Goal: Task Accomplishment & Management: Manage account settings

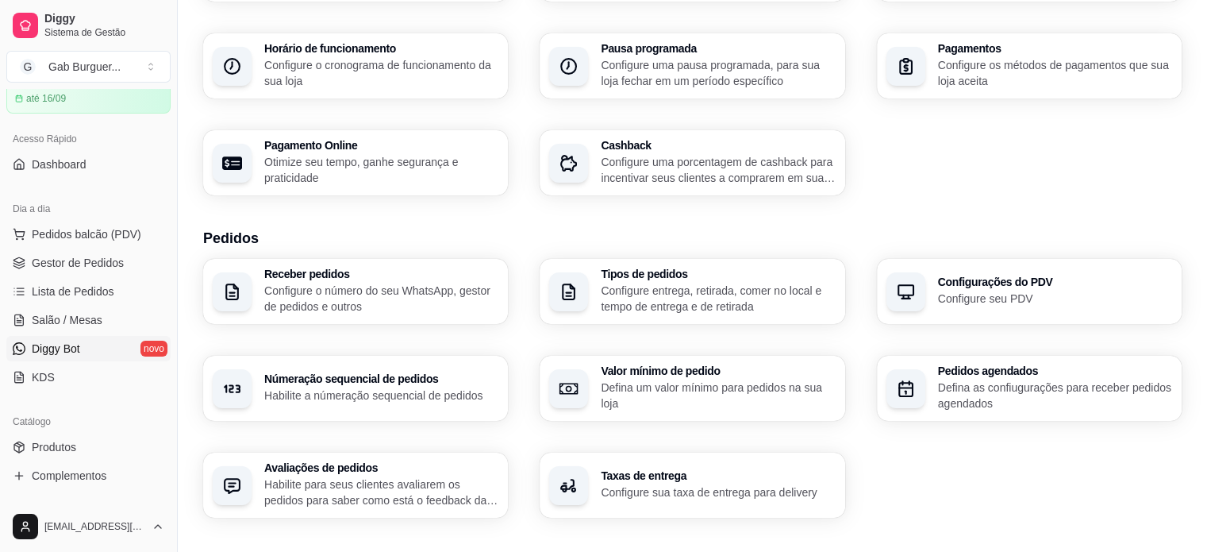
scroll to position [159, 0]
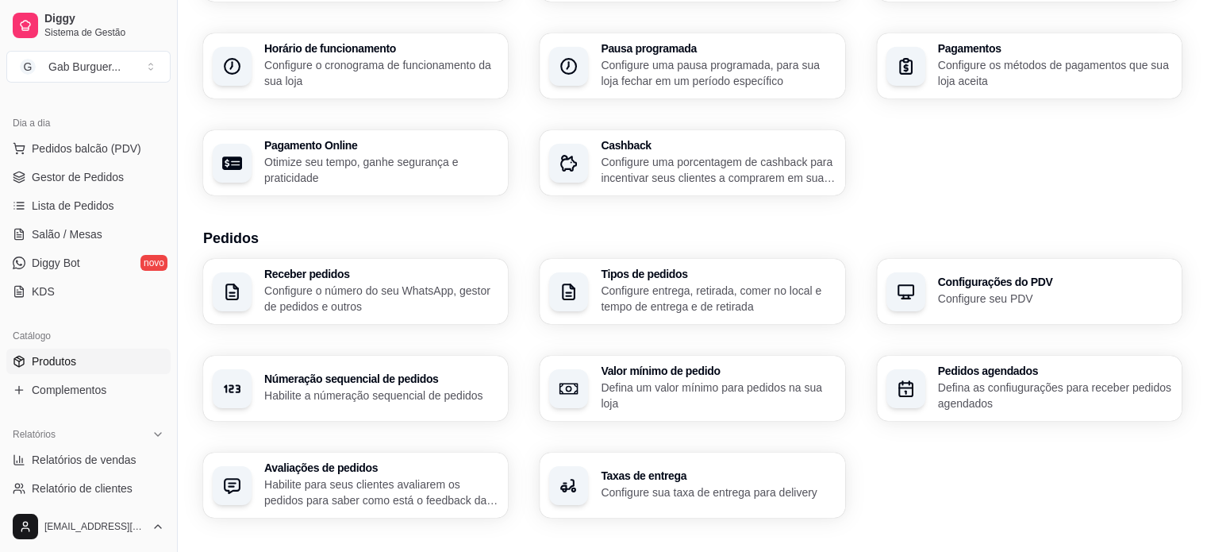
click at [65, 367] on span "Produtos" at bounding box center [54, 361] width 44 height 16
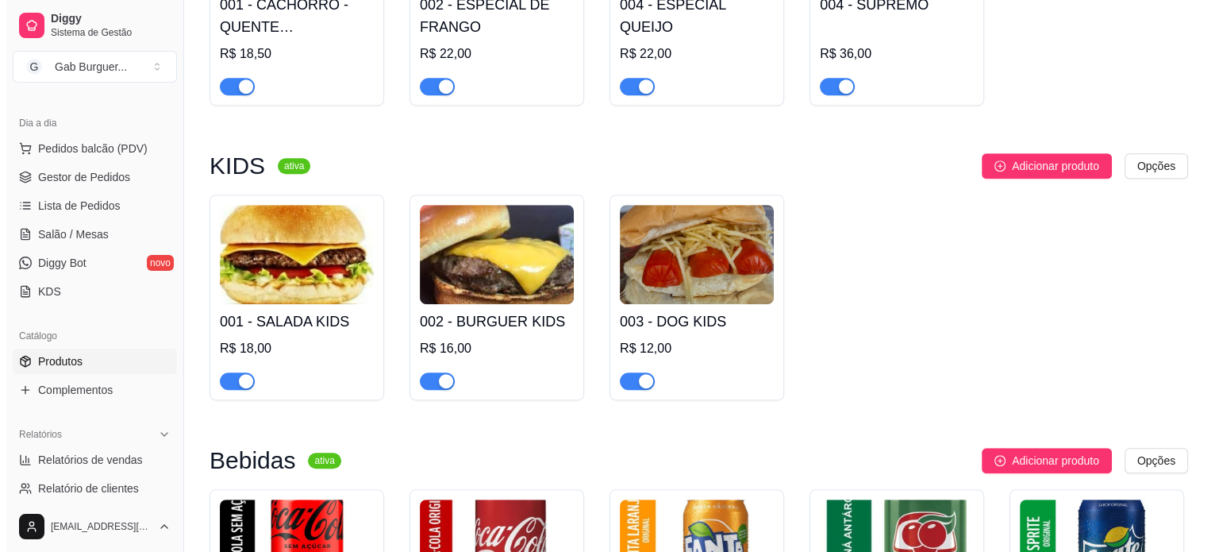
scroll to position [873, 0]
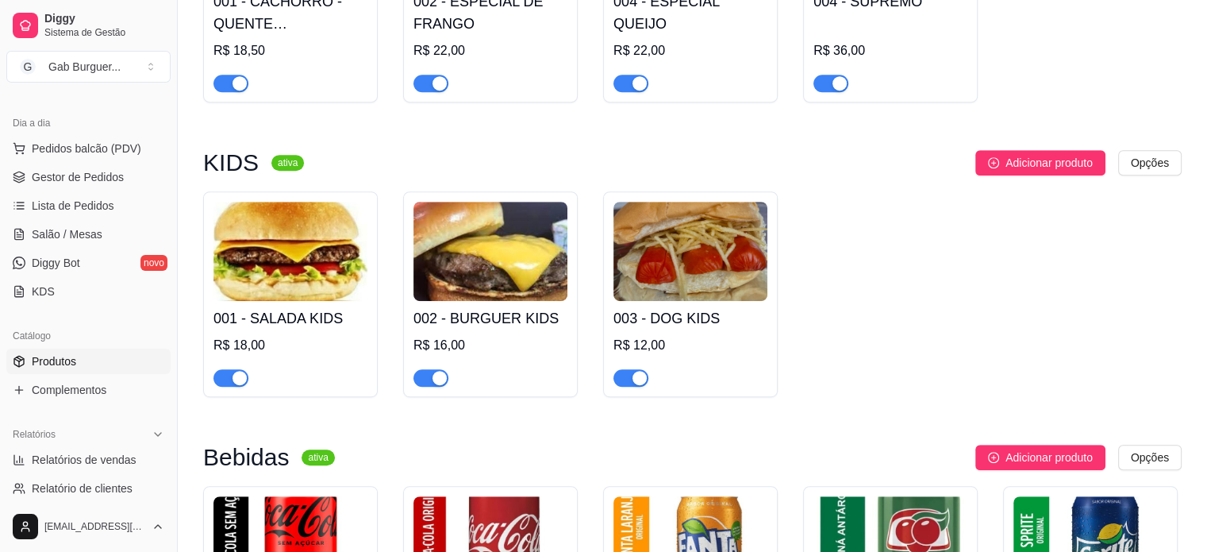
click at [711, 275] on img at bounding box center [691, 251] width 154 height 99
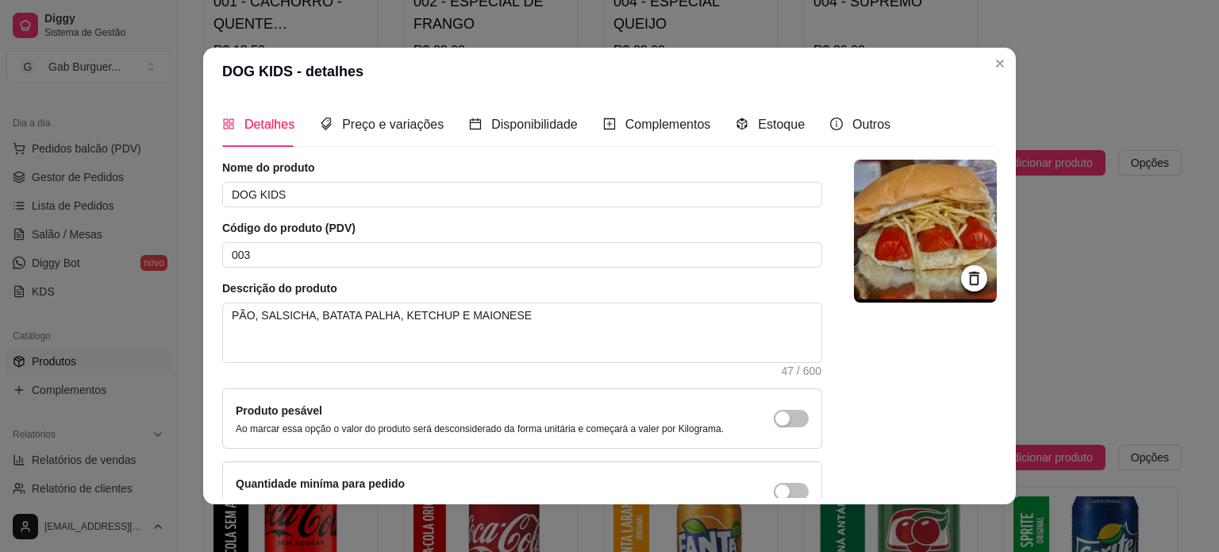
click at [965, 277] on icon at bounding box center [974, 278] width 18 height 18
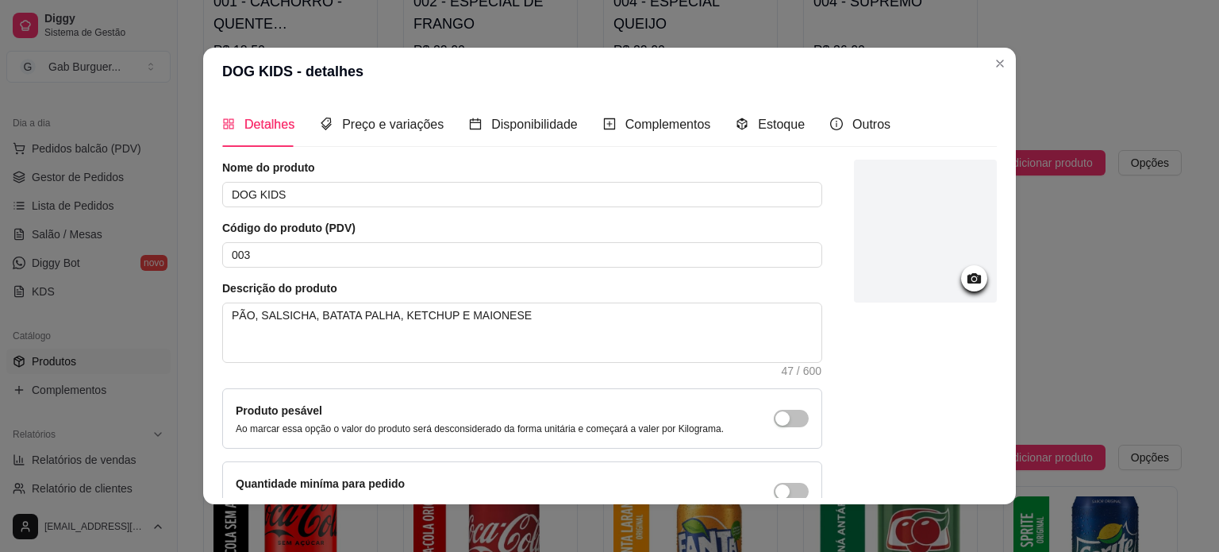
click at [972, 278] on circle at bounding box center [974, 279] width 4 height 4
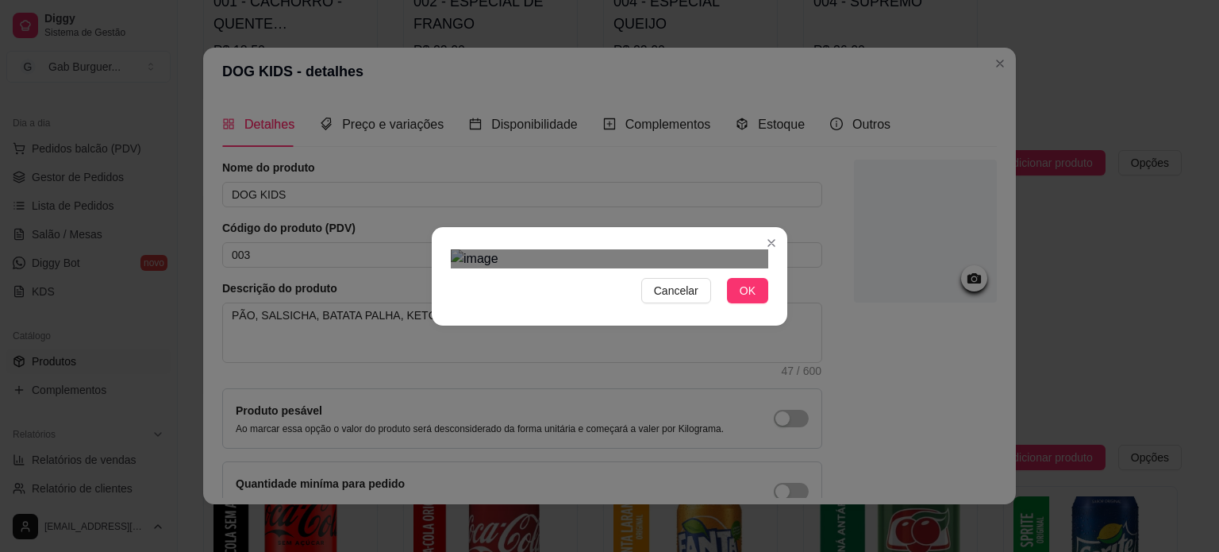
click at [704, 360] on div "Use the arrow keys to move the crop selection area" at bounding box center [589, 482] width 244 height 244
click at [613, 361] on div "Use the arrow keys to move the crop selection area" at bounding box center [603, 483] width 244 height 244
click at [740, 299] on span "OK" at bounding box center [748, 290] width 16 height 17
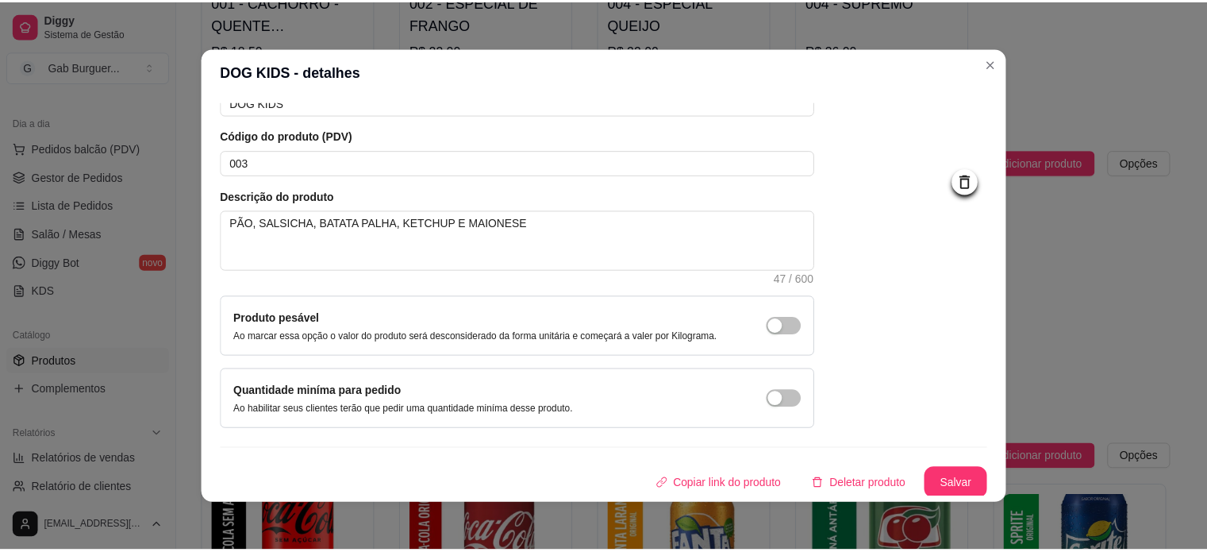
scroll to position [92, 0]
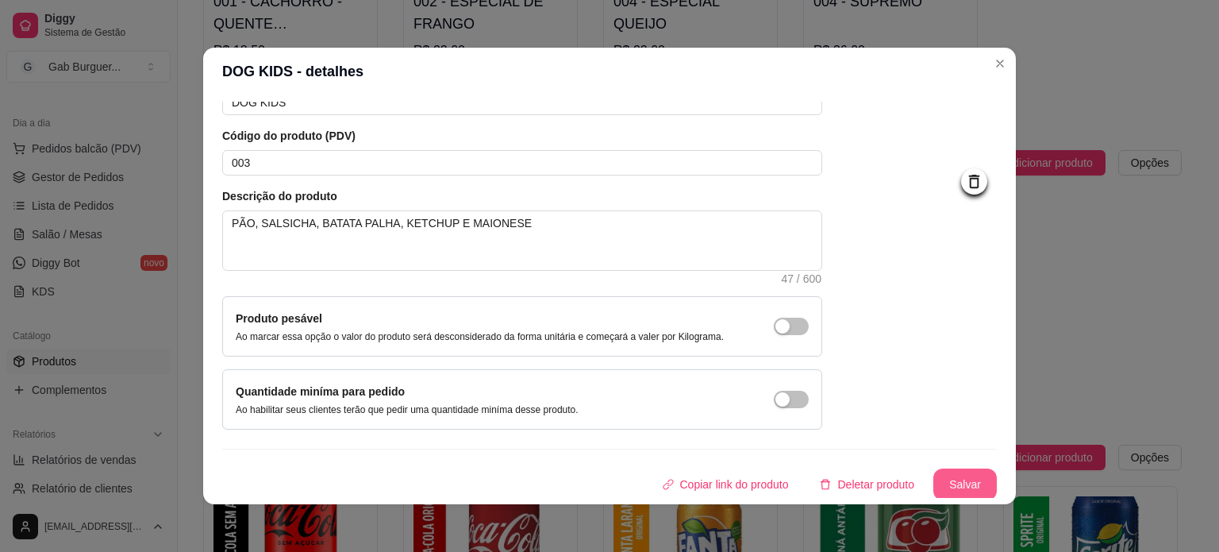
click at [952, 483] on button "Salvar" at bounding box center [964, 484] width 63 height 32
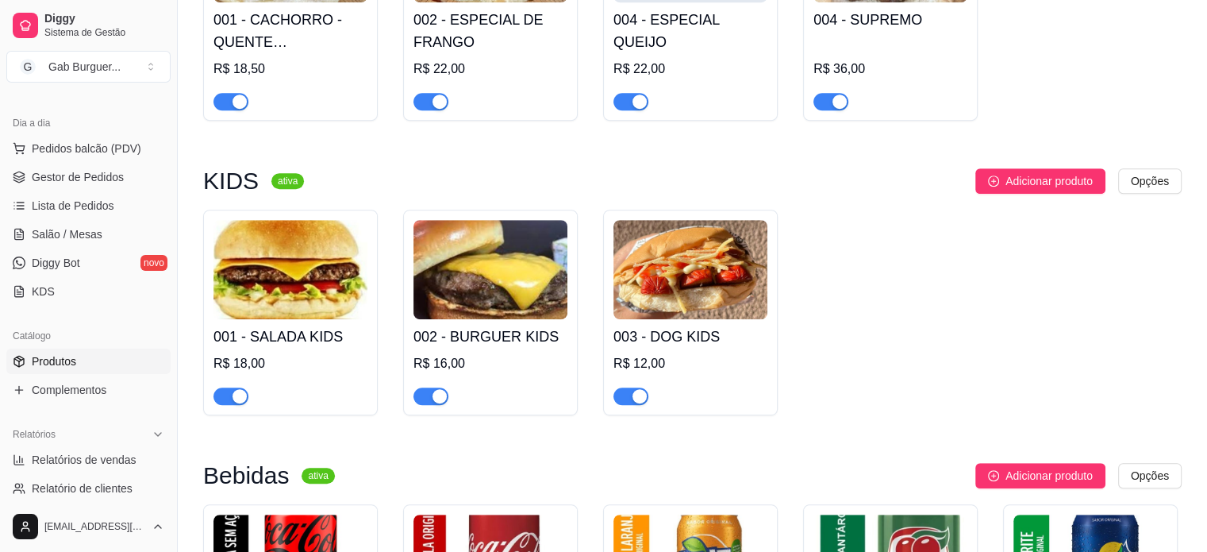
scroll to position [714, 0]
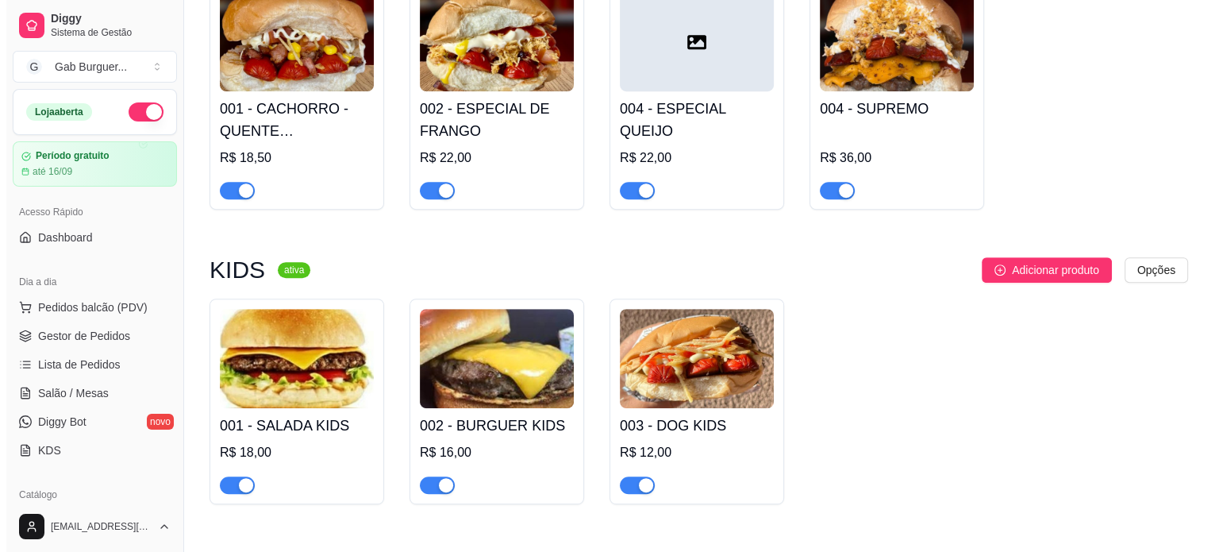
scroll to position [794, 0]
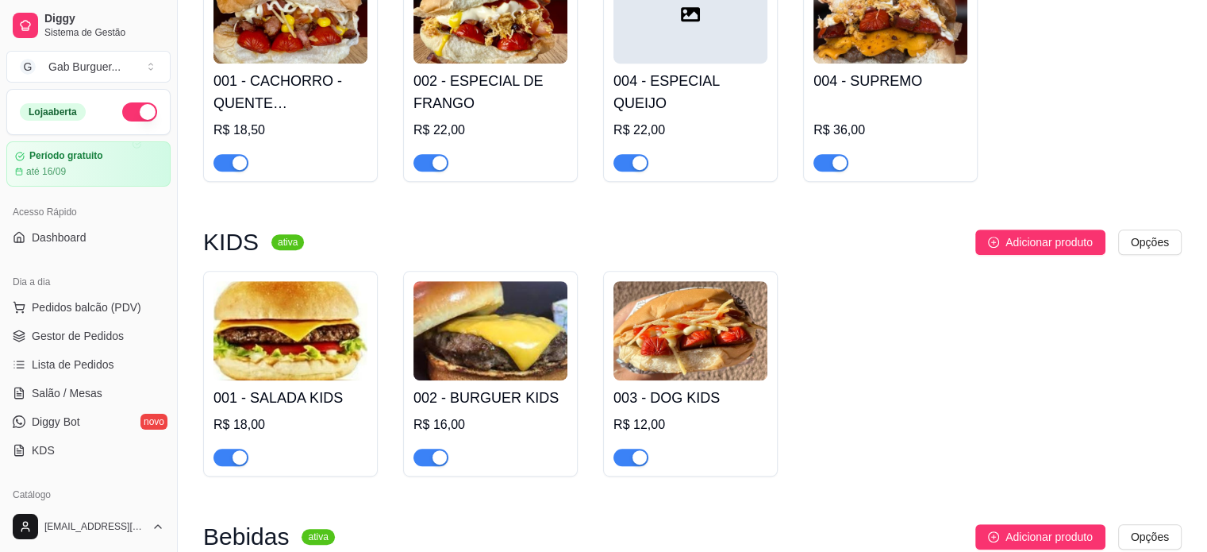
click at [489, 361] on img at bounding box center [491, 330] width 154 height 99
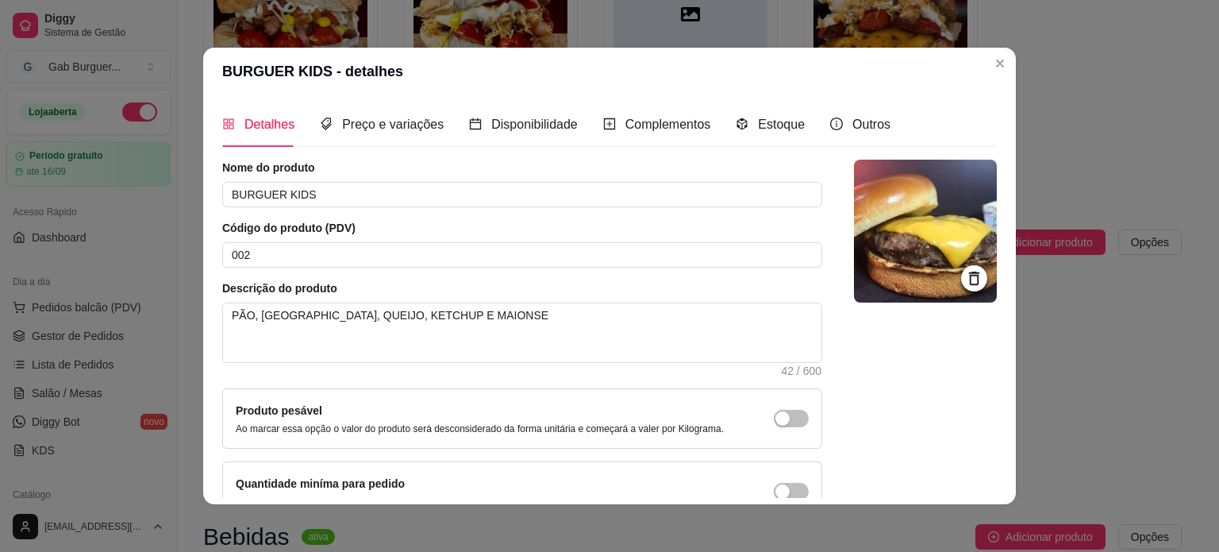
click at [969, 283] on icon at bounding box center [974, 277] width 10 height 13
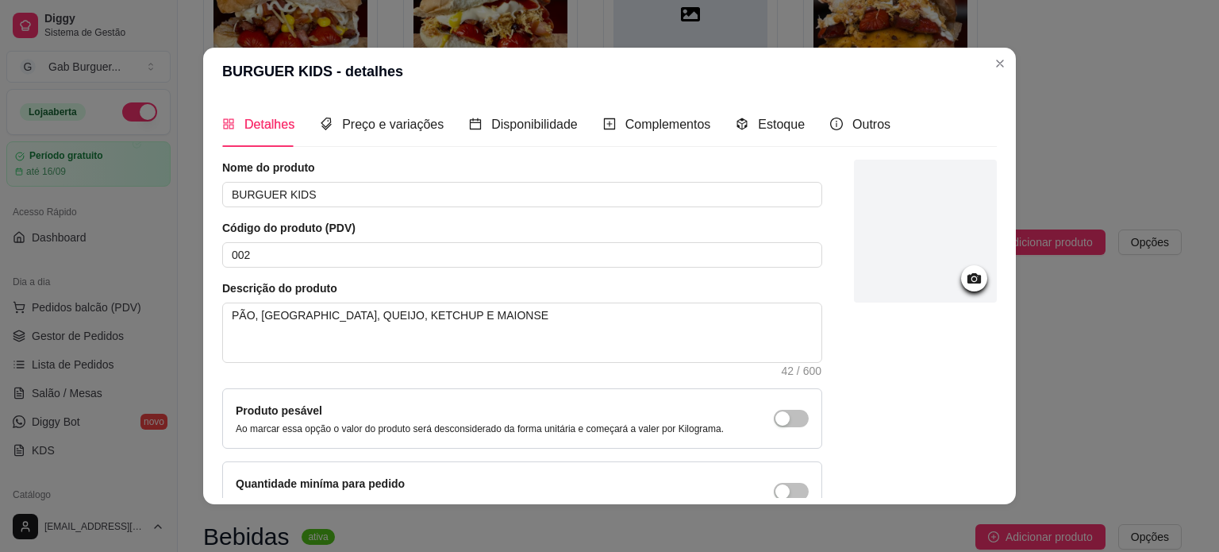
click at [961, 290] on div at bounding box center [974, 278] width 26 height 26
click at [965, 283] on icon at bounding box center [974, 278] width 18 height 18
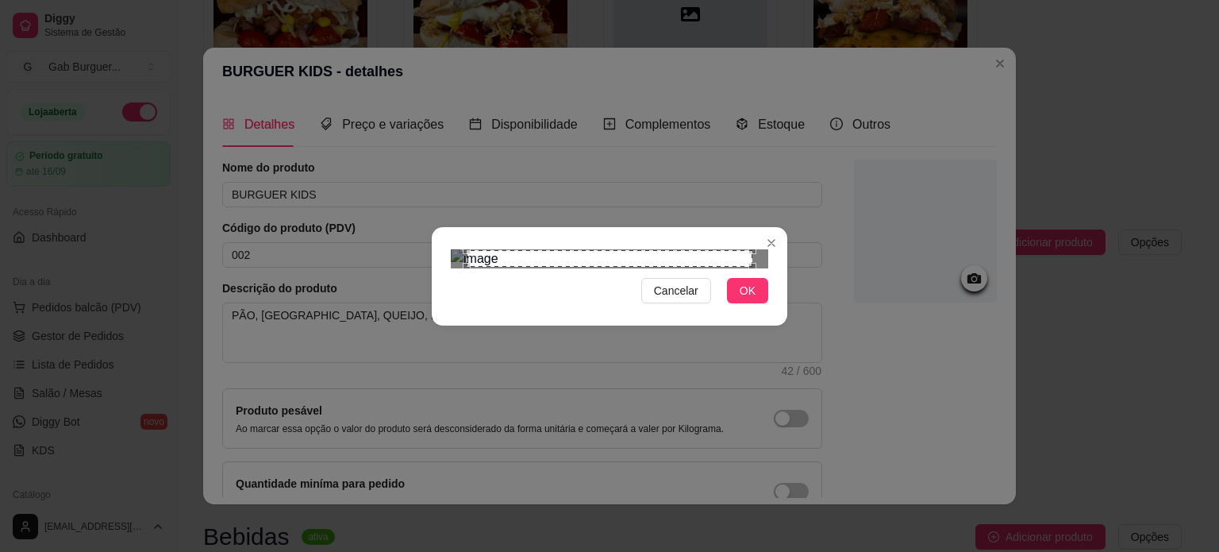
click at [752, 249] on div at bounding box center [609, 258] width 317 height 19
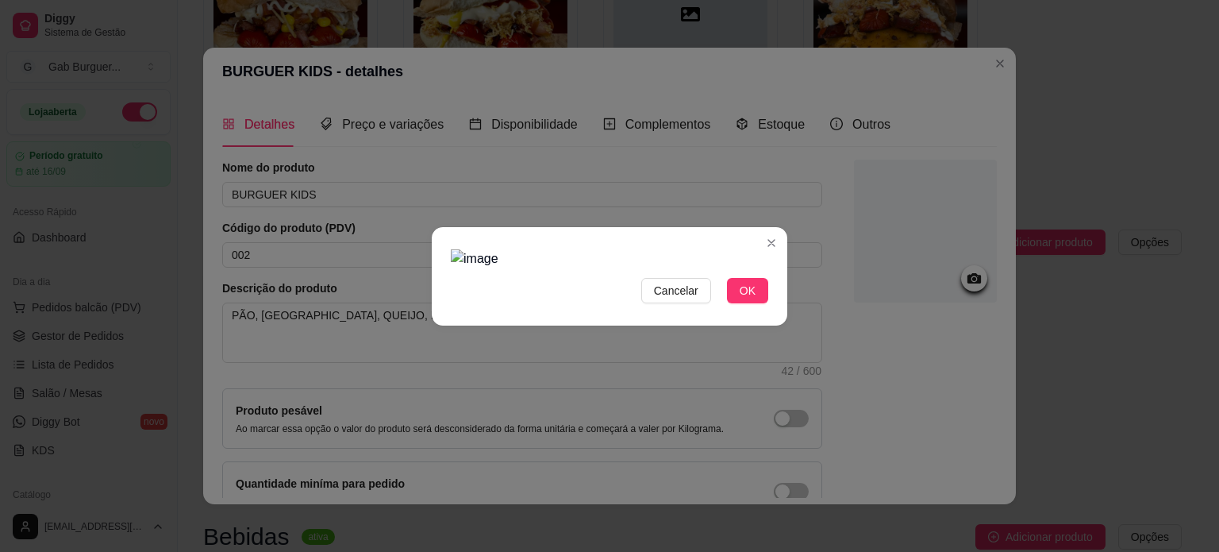
click at [574, 267] on img at bounding box center [609, 258] width 317 height 19
click at [427, 244] on div "Cancelar OK" at bounding box center [609, 276] width 1219 height 552
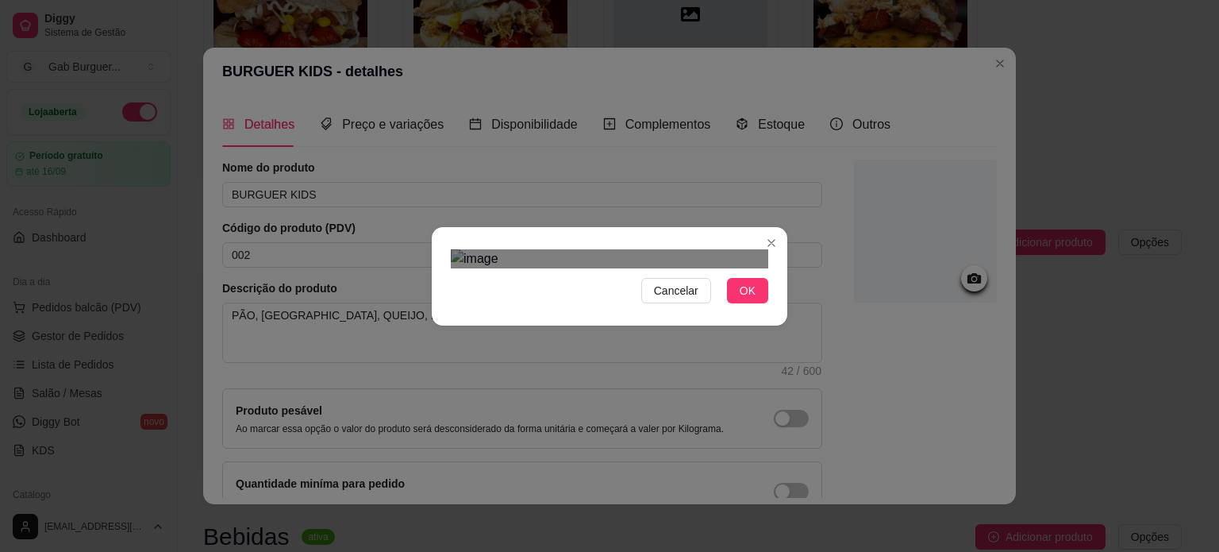
click at [521, 279] on div "Use the arrow keys to move the crop selection area" at bounding box center [507, 328] width 98 height 98
click at [667, 268] on div at bounding box center [609, 258] width 317 height 19
click at [486, 291] on div "Use the arrow keys to move the crop selection area" at bounding box center [537, 349] width 148 height 148
click at [739, 303] on button "OK" at bounding box center [747, 290] width 41 height 25
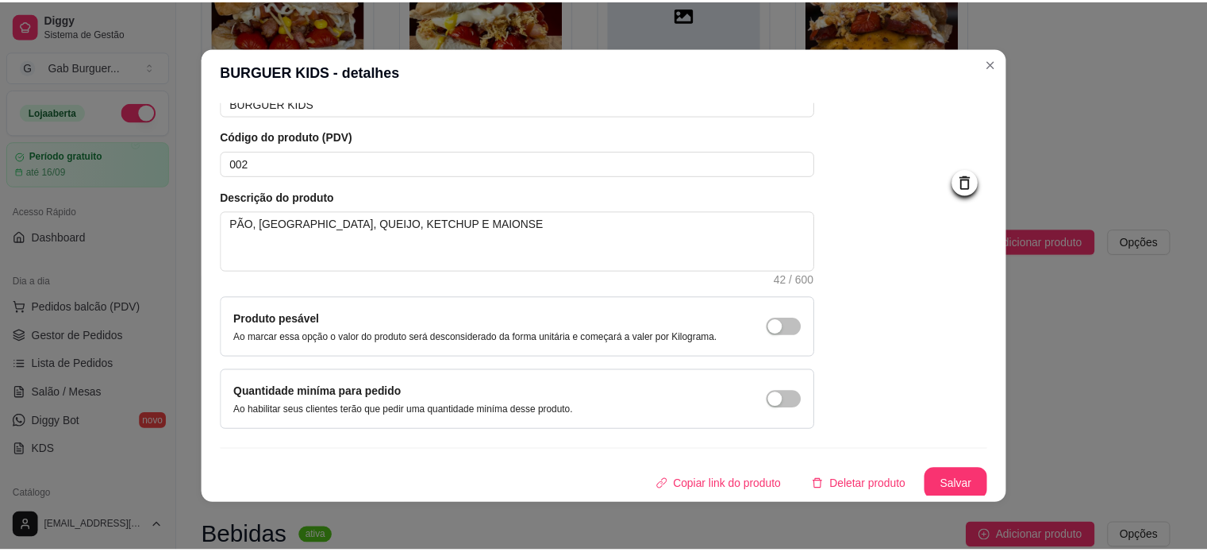
scroll to position [92, 0]
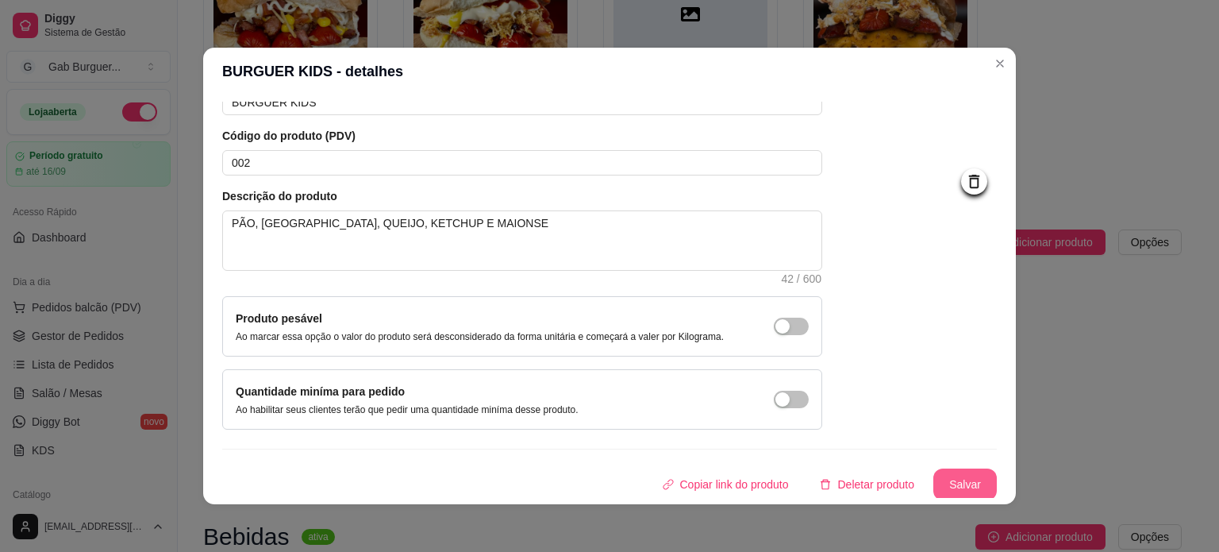
click at [943, 487] on button "Salvar" at bounding box center [964, 484] width 63 height 32
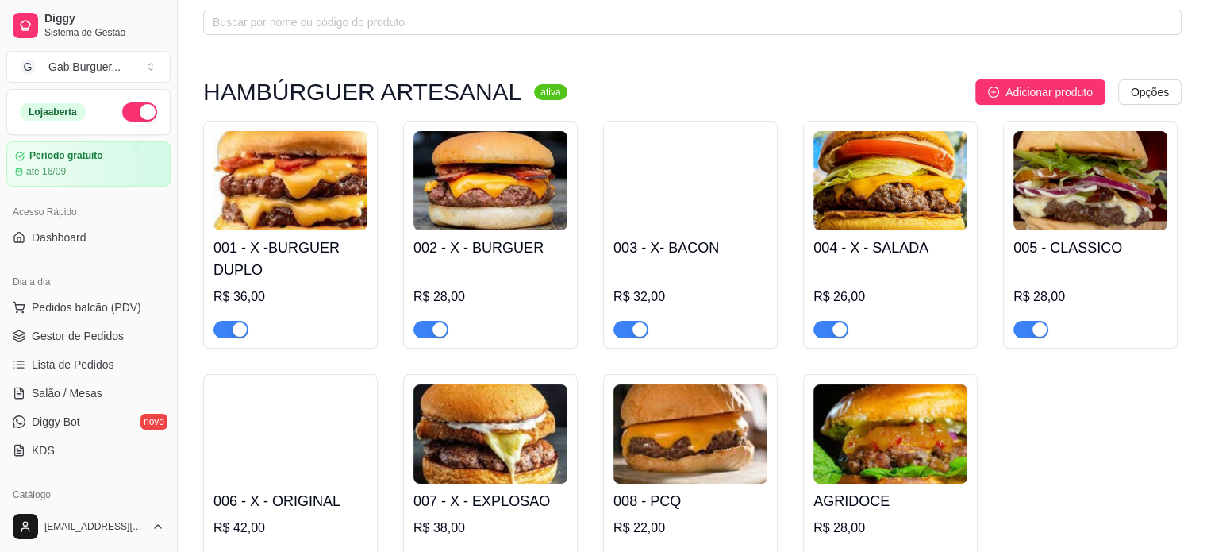
scroll to position [159, 0]
